Goal: Book appointment/travel/reservation

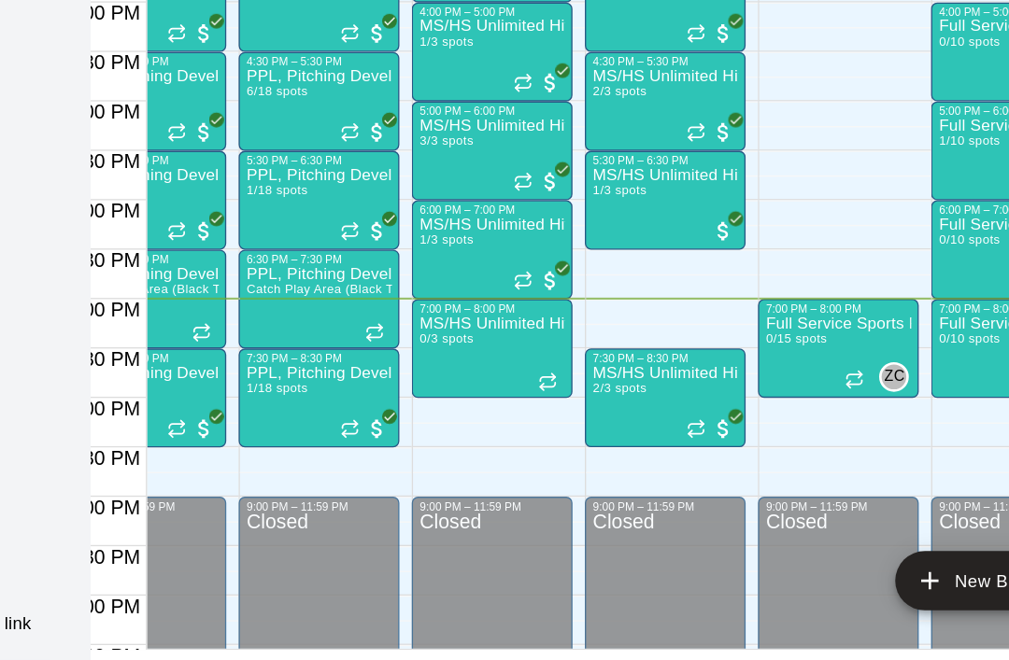
scroll to position [1127, 454]
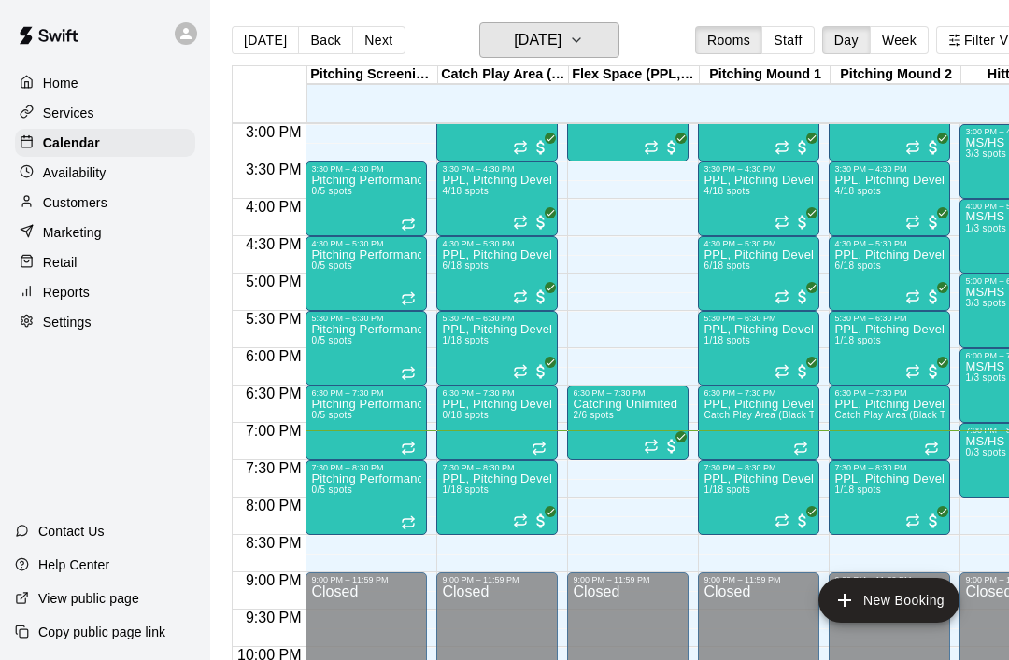
click at [584, 33] on icon "button" at bounding box center [576, 40] width 15 height 22
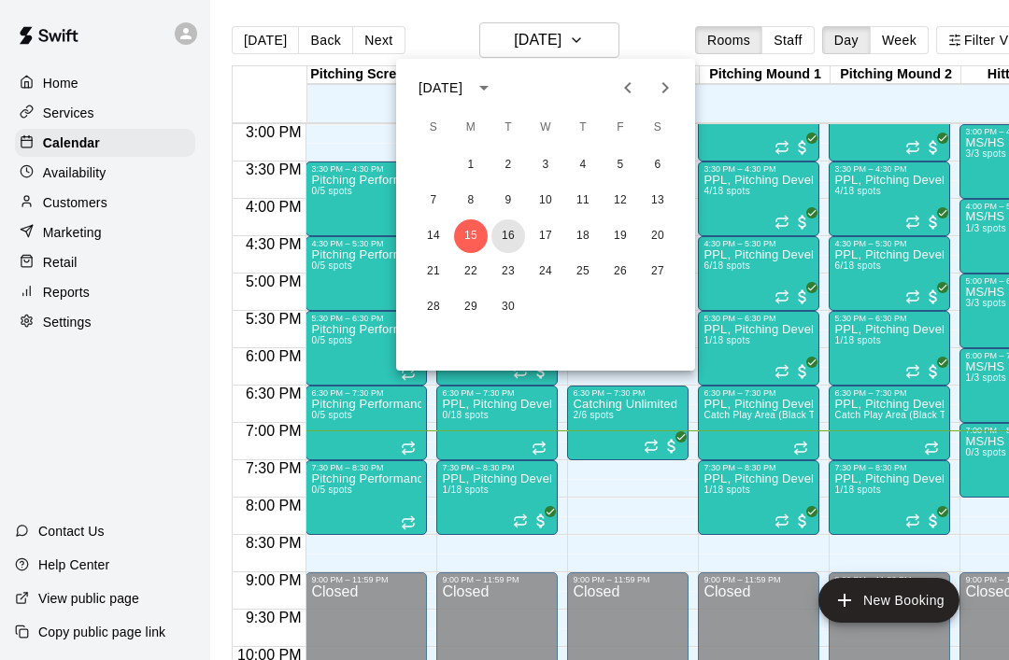
click at [507, 235] on button "16" at bounding box center [508, 237] width 34 height 34
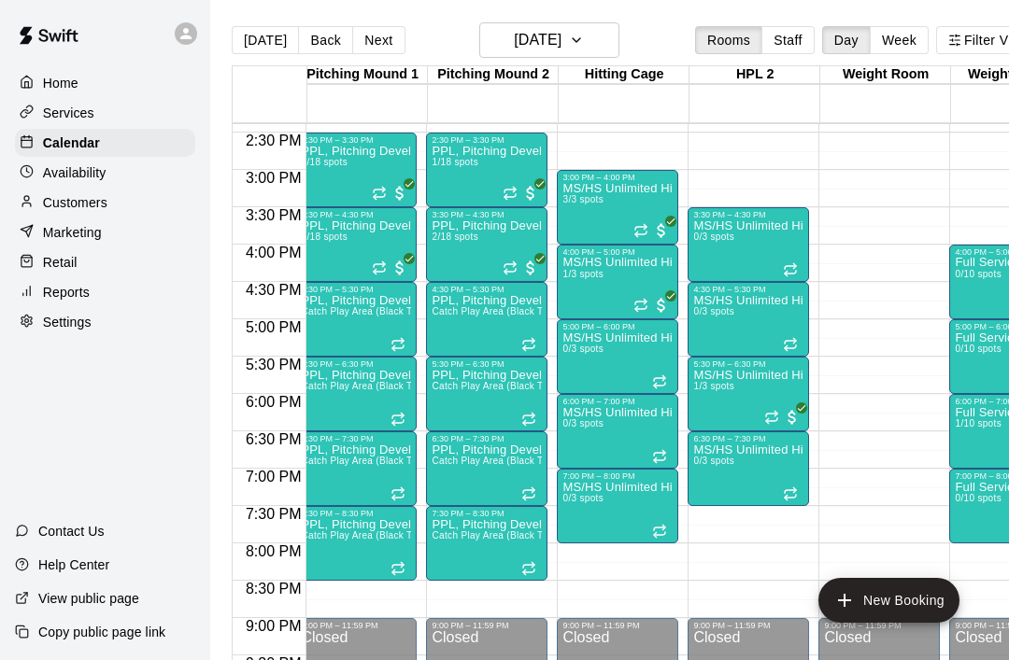
click at [603, 204] on span "3/3 spots" at bounding box center [582, 199] width 41 height 10
click at [582, 266] on img "edit" at bounding box center [582, 258] width 21 height 21
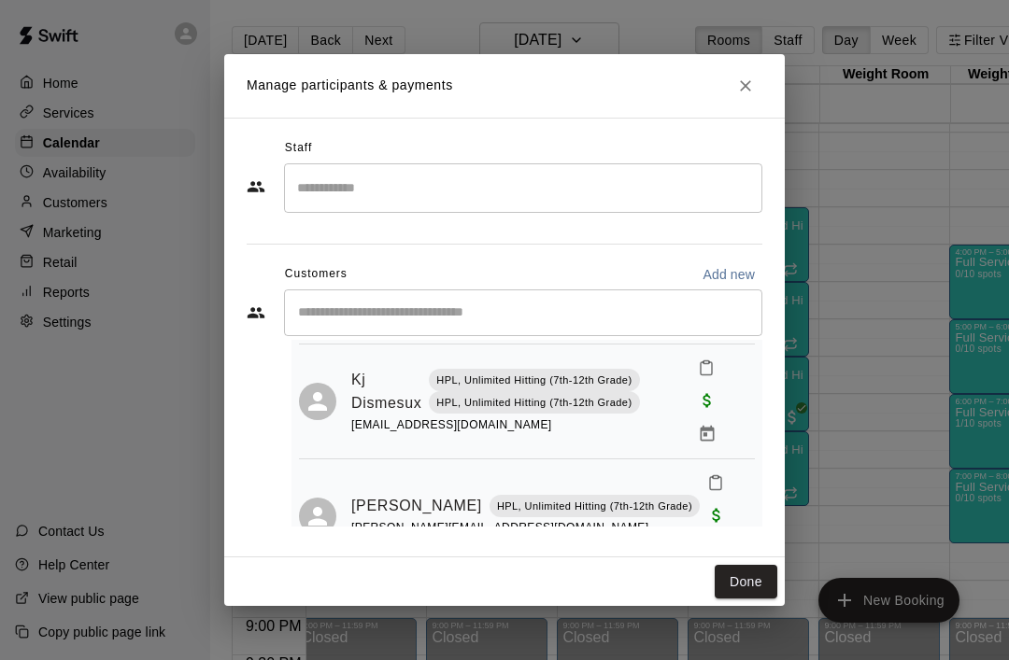
scroll to position [154, 0]
click at [749, 89] on icon "Close" at bounding box center [745, 86] width 19 height 19
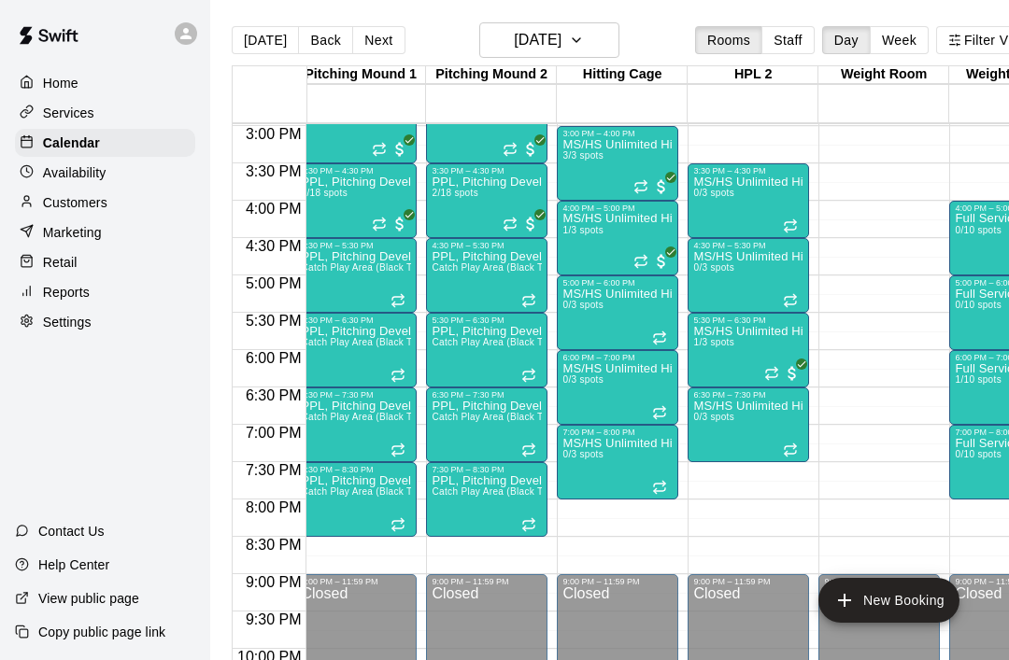
scroll to position [0, 403]
